Goal: Complete application form

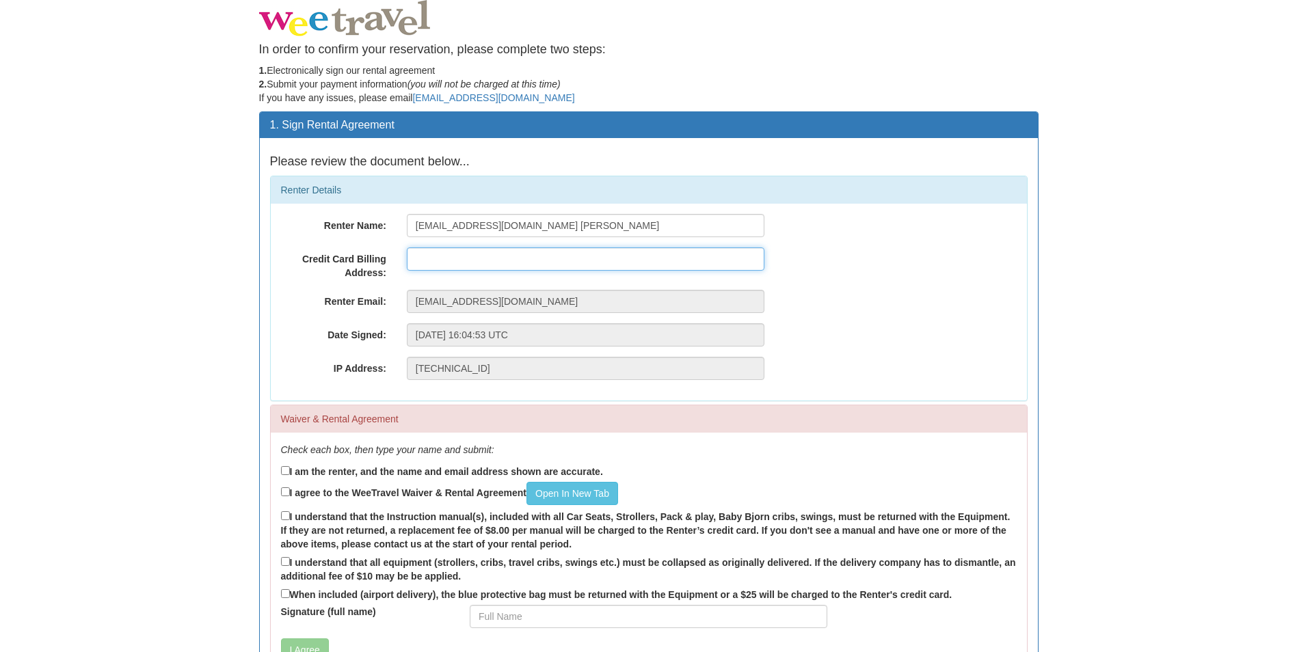
click at [452, 266] on input "text" at bounding box center [586, 258] width 358 height 23
type input "395 [PERSON_NAME][GEOGRAPHIC_DATA]"
drag, startPoint x: 523, startPoint y: 222, endPoint x: 351, endPoint y: 222, distance: 172.3
click at [351, 222] on div "Renter Name: [EMAIL_ADDRESS][DOMAIN_NAME] [PERSON_NAME]" at bounding box center [649, 225] width 756 height 23
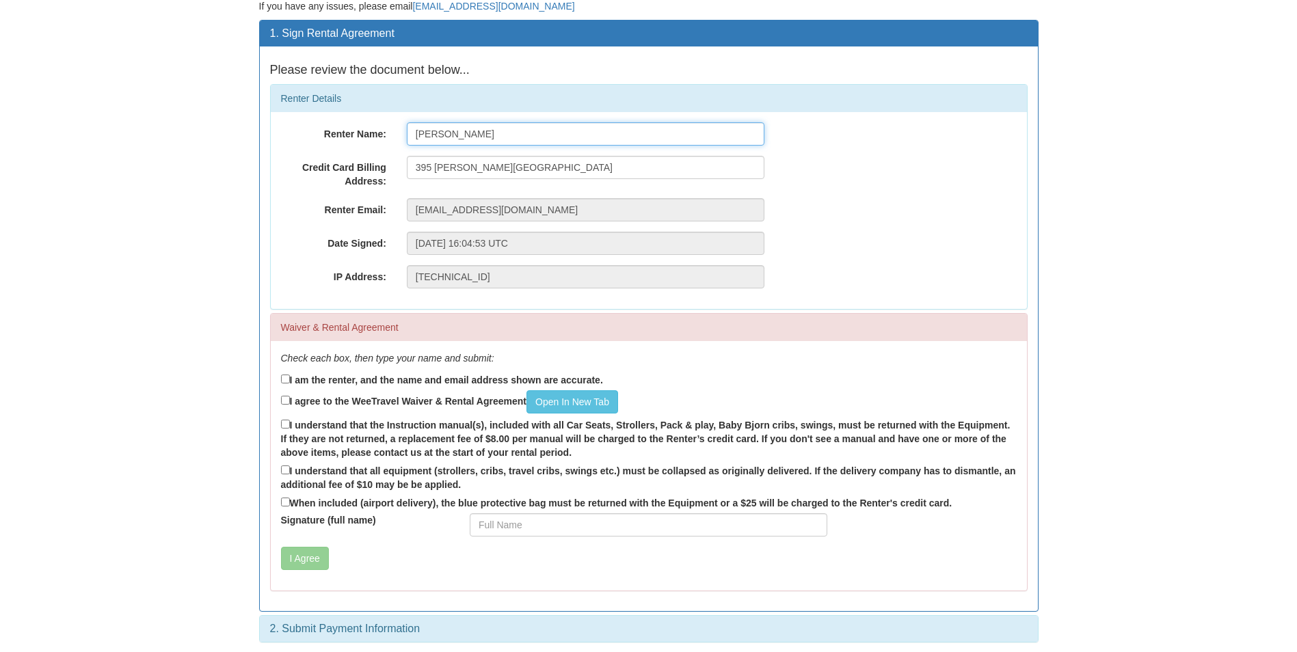
scroll to position [96, 0]
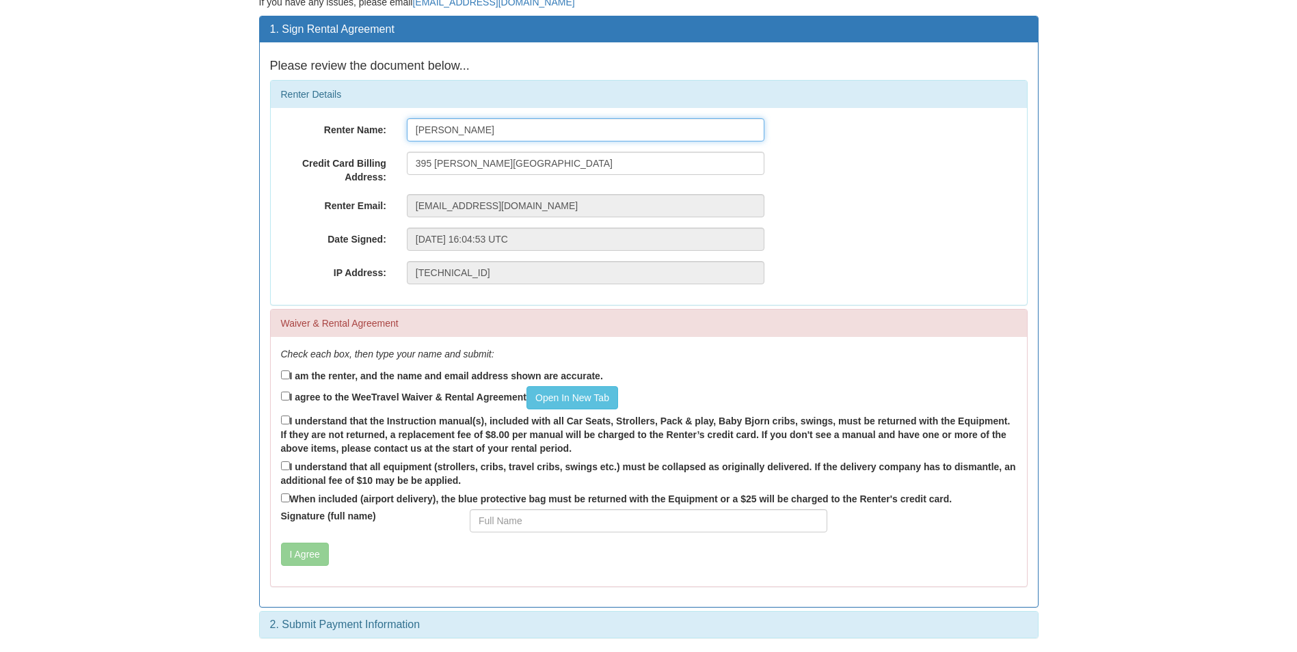
type input "[PERSON_NAME]"
click at [359, 375] on label "I am the renter, and the name and email address shown are accurate." at bounding box center [442, 375] width 322 height 15
click at [290, 375] on input "I am the renter, and the name and email address shown are accurate." at bounding box center [285, 375] width 9 height 9
checkbox input "true"
click at [654, 165] on input "395 [PERSON_NAME][GEOGRAPHIC_DATA]" at bounding box center [586, 163] width 358 height 23
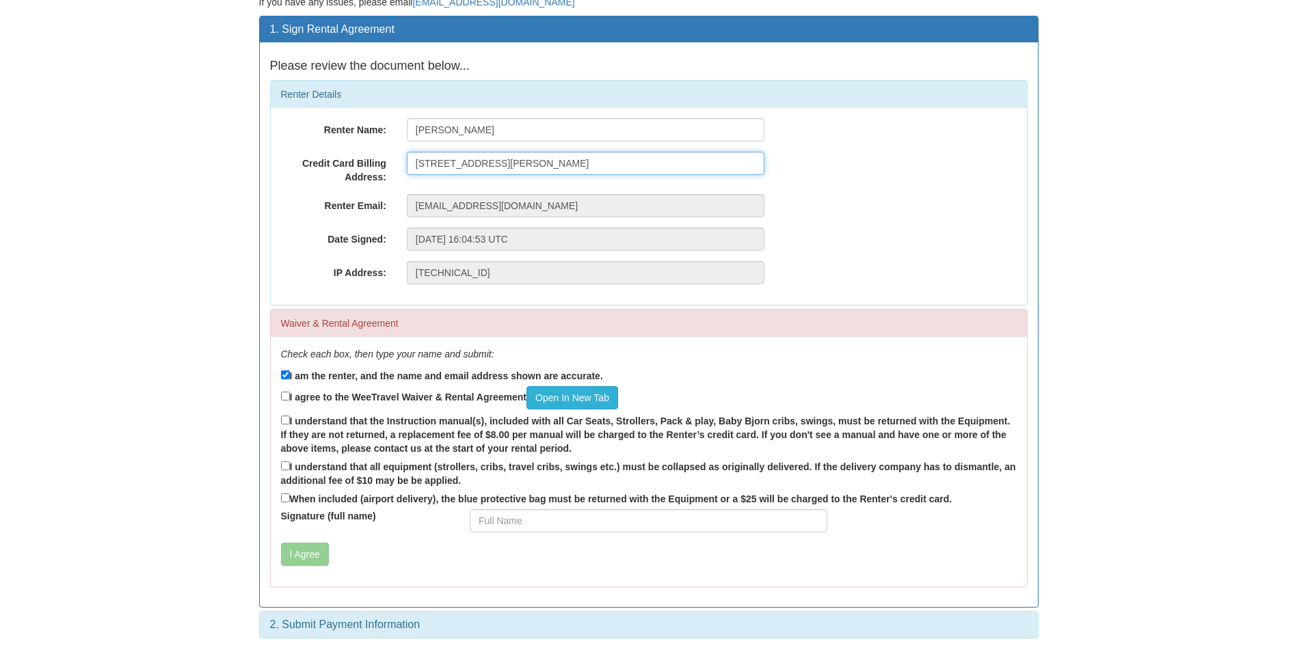
type input "[STREET_ADDRESS][PERSON_NAME]"
click at [574, 395] on link "Open In New Tab" at bounding box center [572, 397] width 92 height 23
click at [284, 395] on input "I agree to the WeeTravel Waiver & Rental Agreement Open In [GEOGRAPHIC_DATA]" at bounding box center [285, 396] width 9 height 9
checkbox input "true"
click at [361, 438] on label "I understand that the Instruction manual(s), included with all Car Seats, Strol…" at bounding box center [649, 434] width 736 height 42
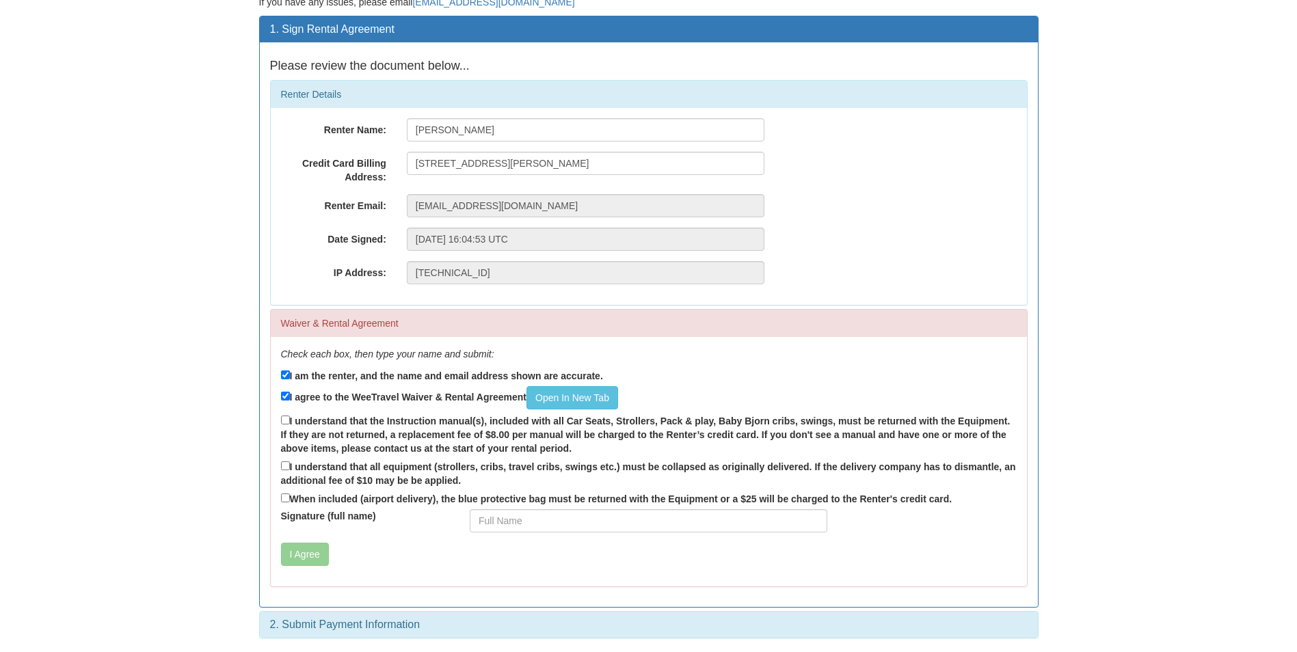
click at [290, 425] on input "I understand that the Instruction manual(s), included with all Car Seats, Strol…" at bounding box center [285, 420] width 9 height 9
checkbox input "true"
click at [364, 474] on label "I understand that all equipment (strollers, cribs, travel cribs, swings etc.) m…" at bounding box center [649, 473] width 736 height 29
click at [290, 470] on input "I understand that all equipment (strollers, cribs, travel cribs, swings etc.) m…" at bounding box center [285, 465] width 9 height 9
checkbox input "true"
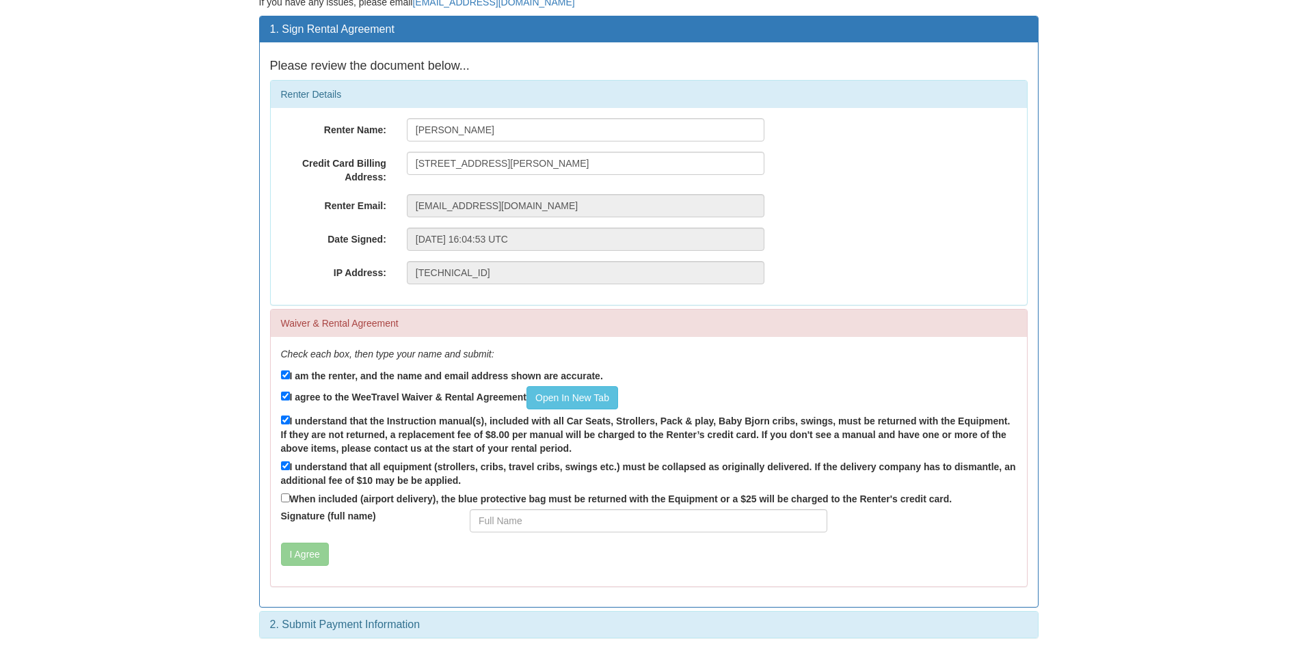
click at [336, 502] on label "When included (airport delivery), the blue protective bag must be returned with…" at bounding box center [616, 498] width 671 height 15
click at [290, 502] on input "When included (airport delivery), the blue protective bag must be returned with…" at bounding box center [285, 498] width 9 height 9
checkbox input "true"
click at [517, 522] on input "Signature (full name)" at bounding box center [649, 520] width 358 height 23
type input "[PERSON_NAME]"
